Goal: Navigation & Orientation: Understand site structure

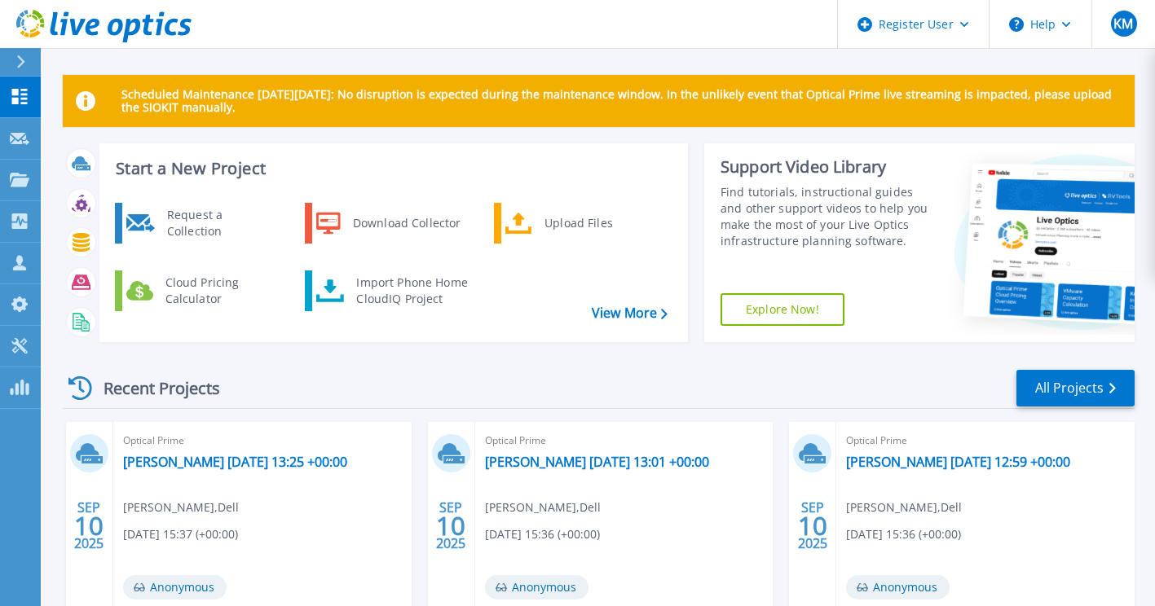
scroll to position [365, 0]
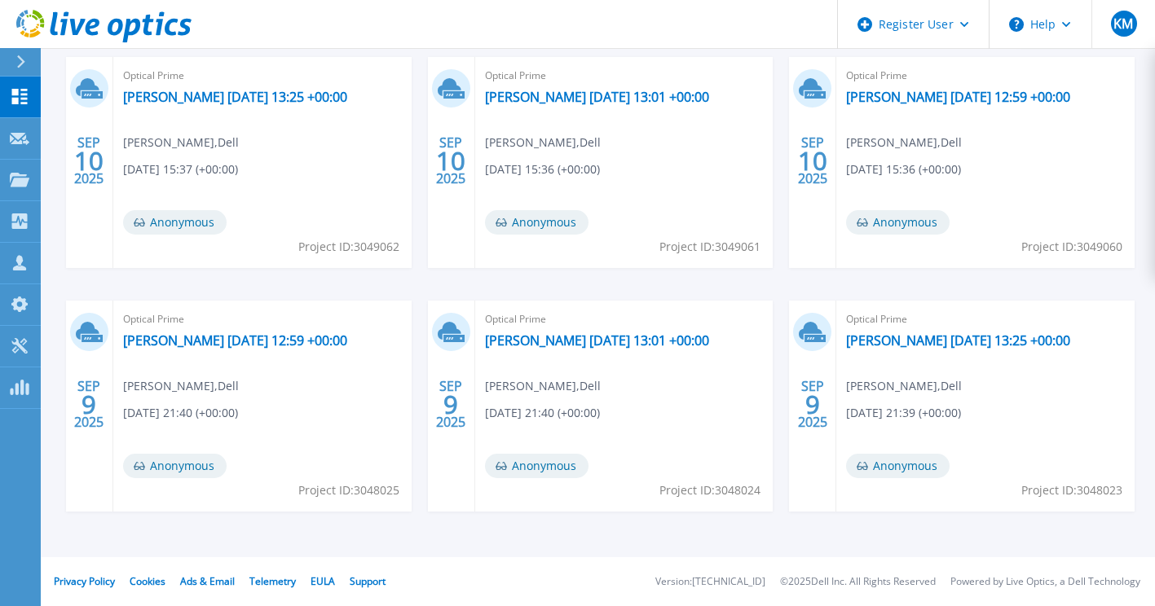
drag, startPoint x: 622, startPoint y: 568, endPoint x: 622, endPoint y: 582, distance: 13.9
click at [622, 582] on footer "Privacy Policy Cookies Ads & Email Telemetry [PERSON_NAME] Support Version: [TE…" at bounding box center [596, 581] width 1115 height 49
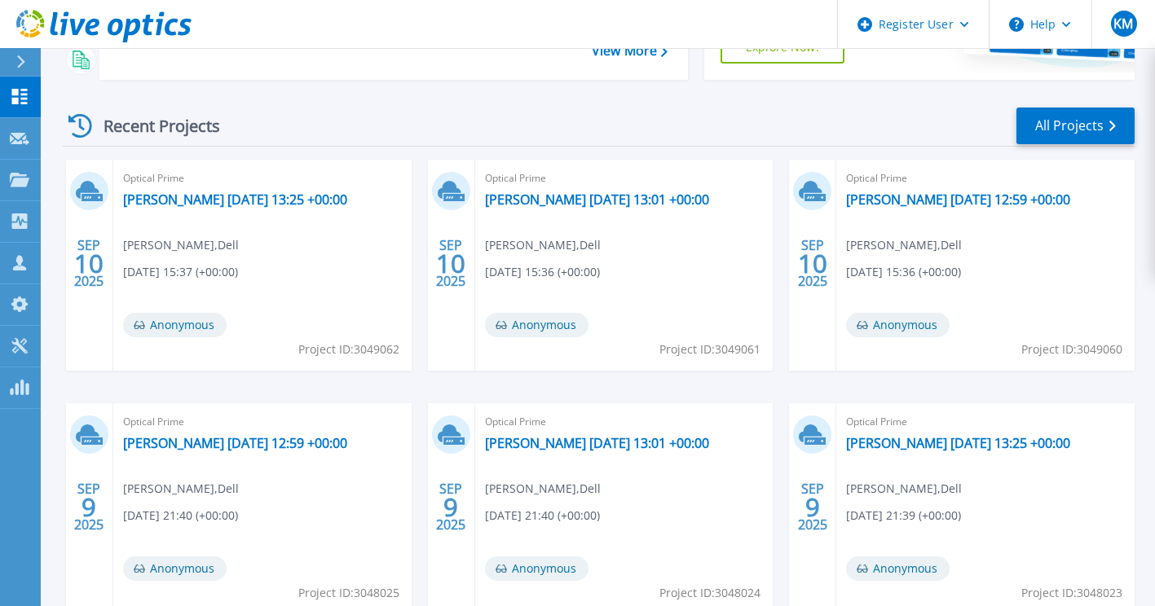
scroll to position [202, 0]
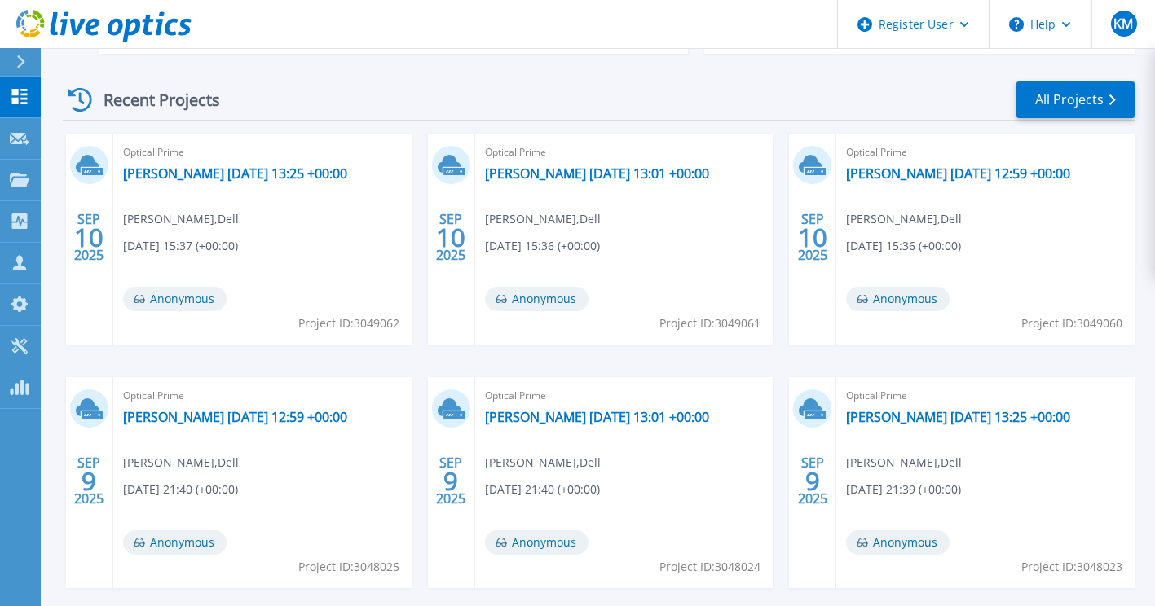
scroll to position [39, 0]
